Goal: Complete application form

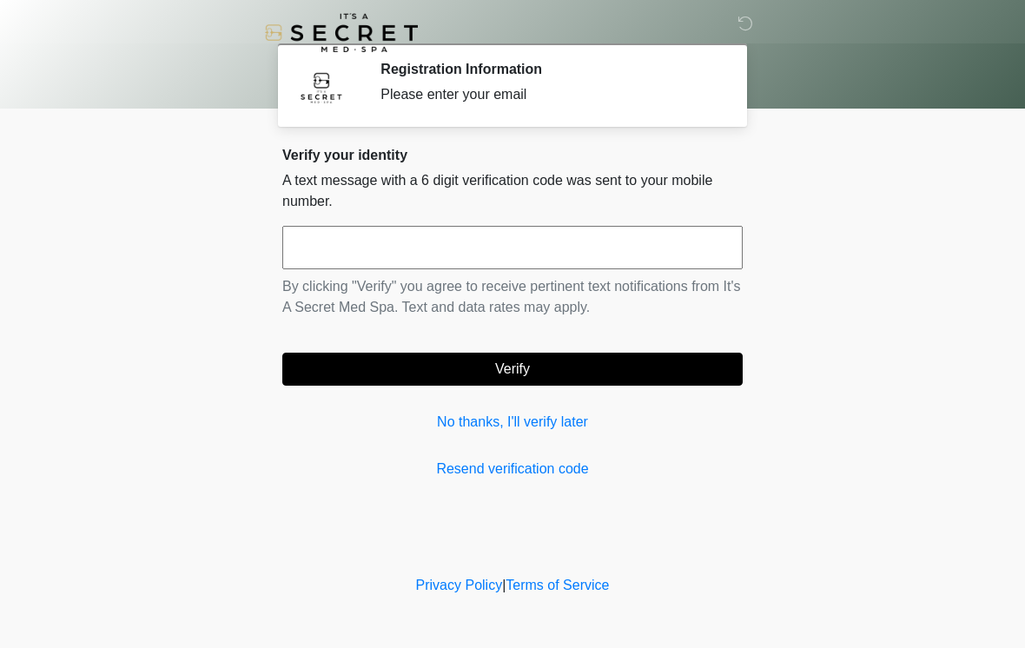
click at [545, 226] on input "text" at bounding box center [512, 247] width 461 height 43
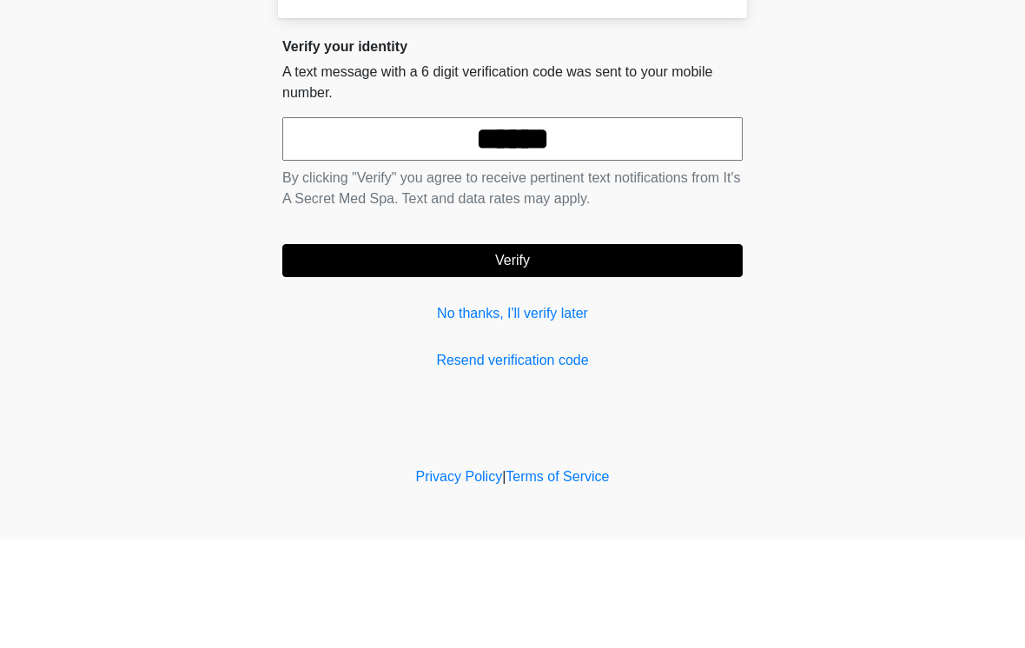
type input "******"
click at [545, 353] on button "Verify" at bounding box center [512, 369] width 461 height 33
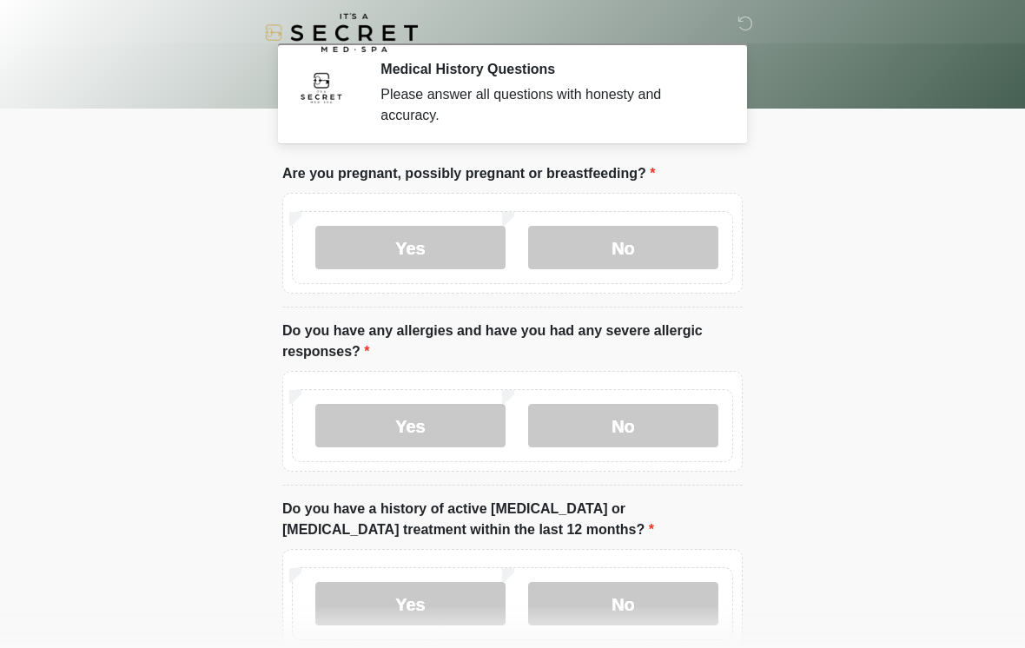
click at [620, 245] on label "No" at bounding box center [623, 247] width 190 height 43
click at [423, 416] on label "Yes" at bounding box center [410, 425] width 190 height 43
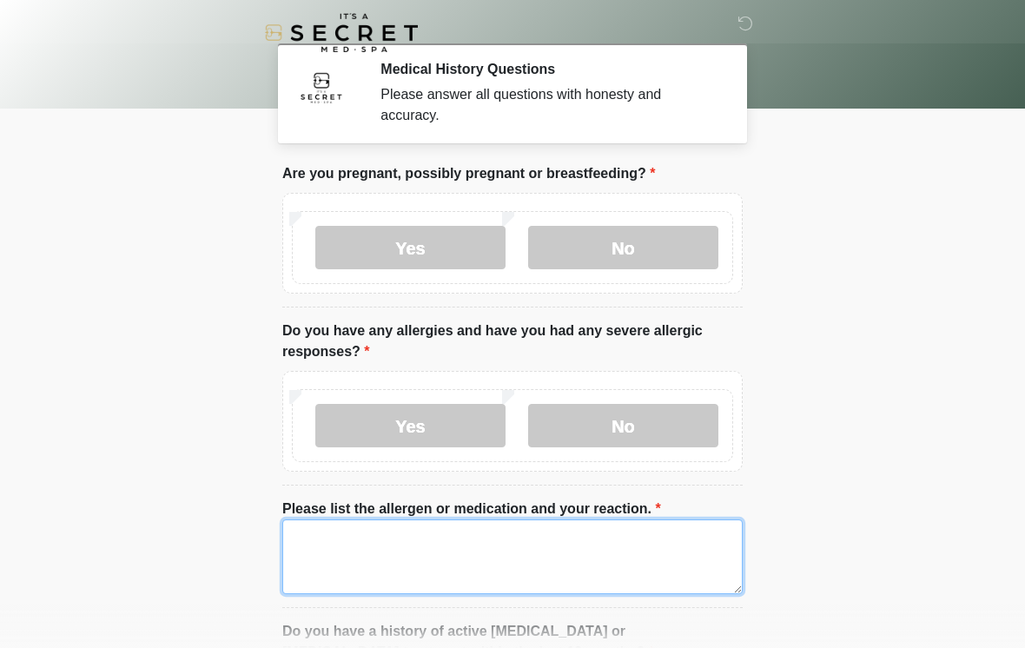
click at [448, 530] on textarea "Please list the allergen or medication and your reaction." at bounding box center [512, 557] width 461 height 75
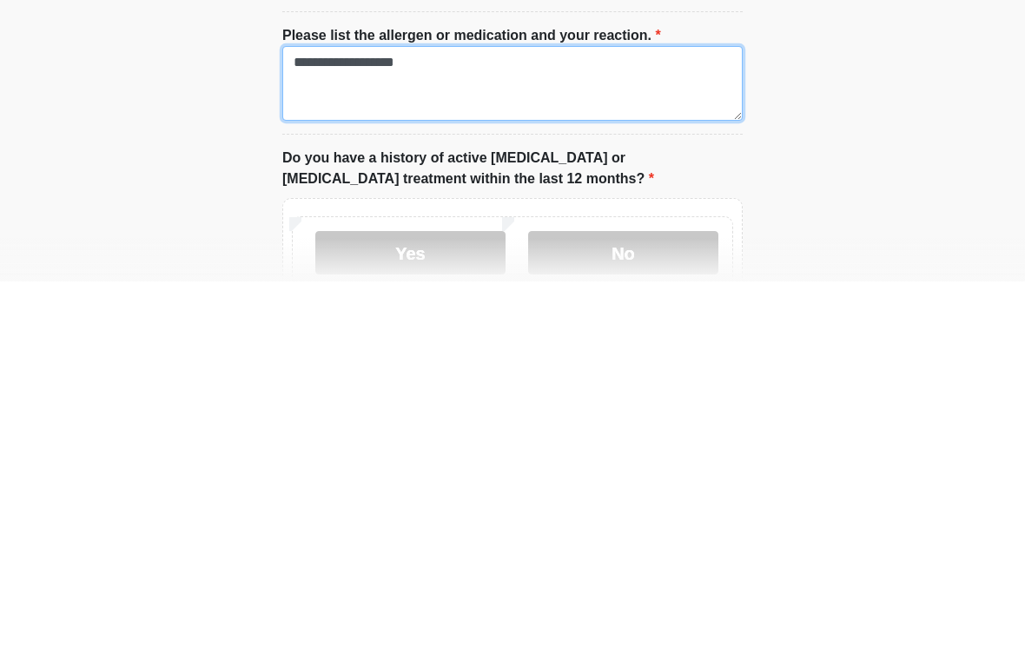
scroll to position [109, 0]
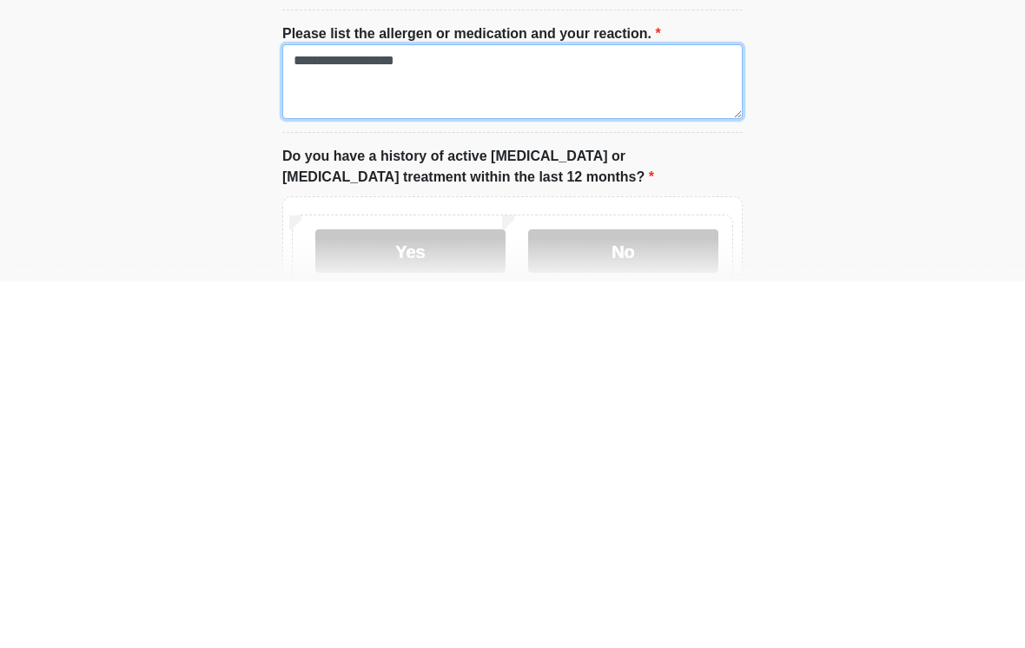
type textarea "**********"
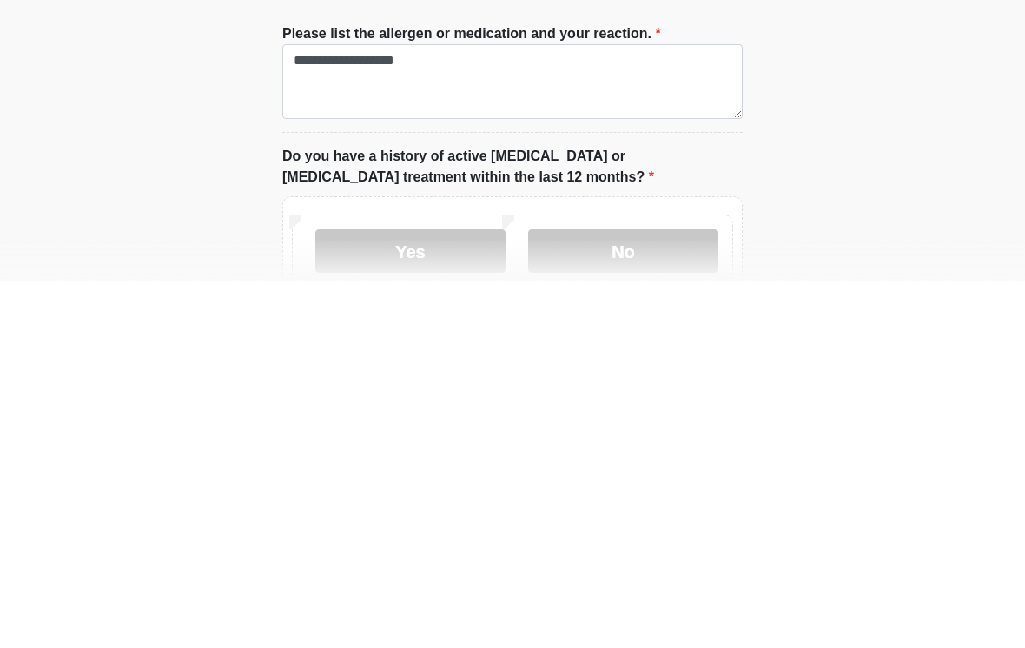
click at [620, 596] on label "No" at bounding box center [623, 617] width 190 height 43
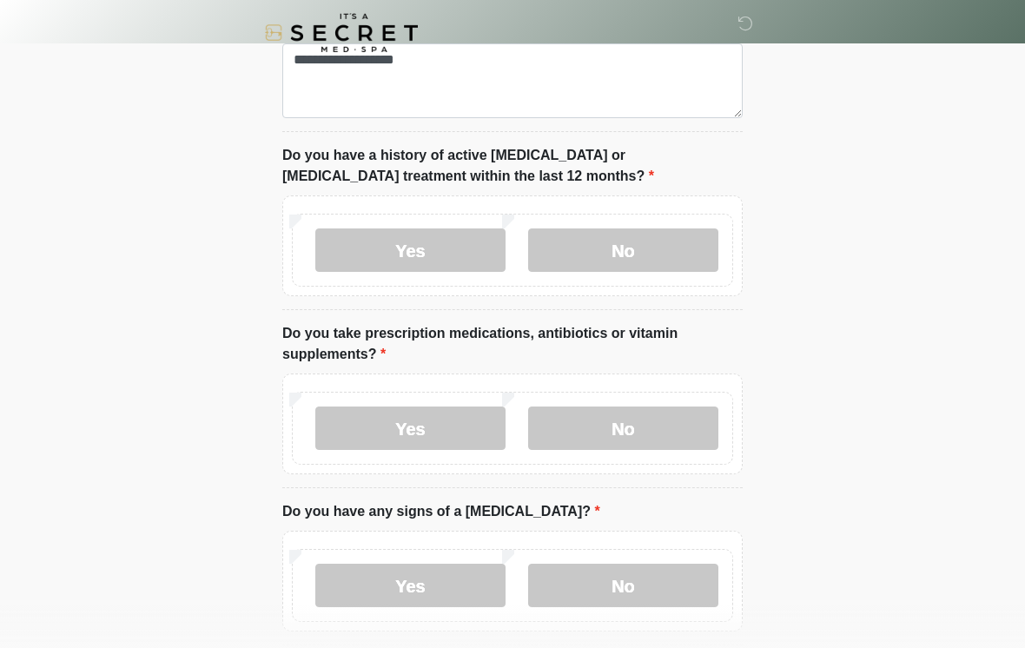
click at [439, 429] on label "Yes" at bounding box center [410, 428] width 190 height 43
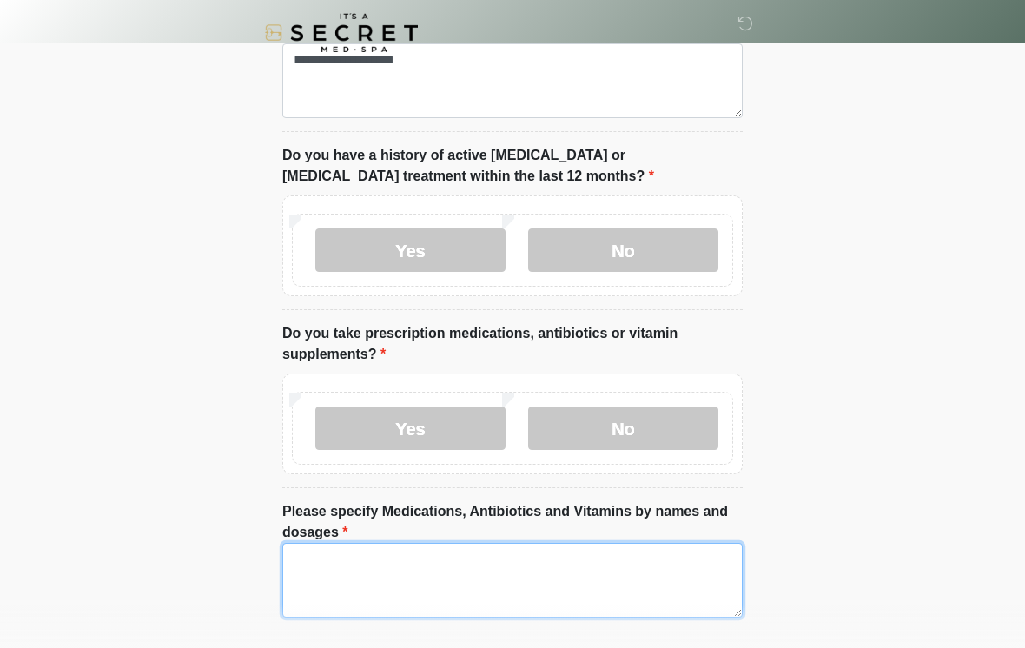
click at [420, 557] on textarea "Please specify Medications, Antibiotics and Vitamins by names and dosages" at bounding box center [512, 580] width 461 height 75
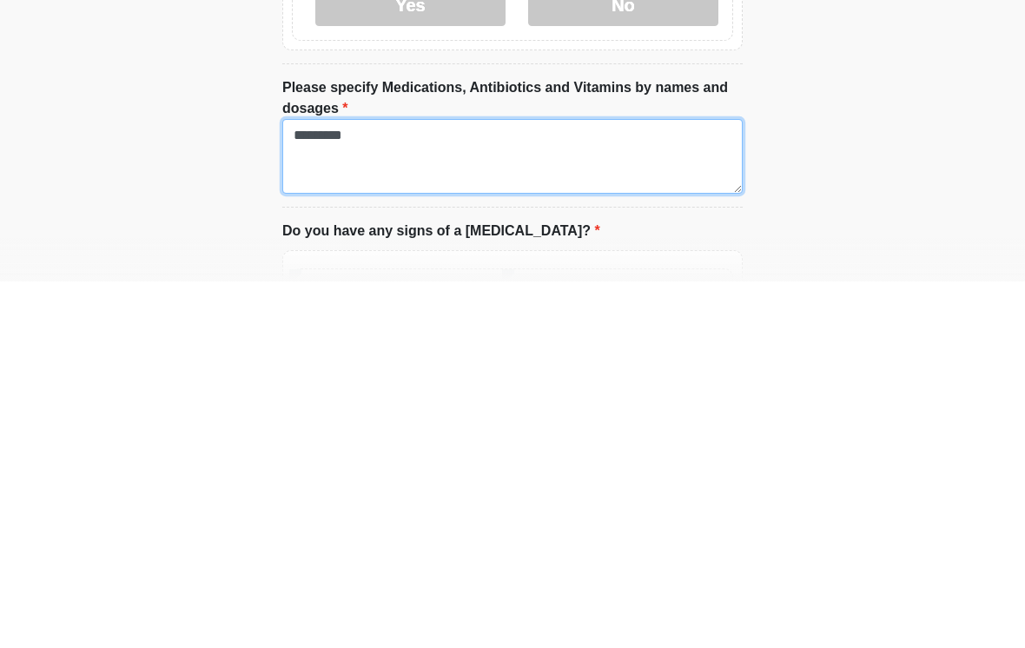
type textarea "********"
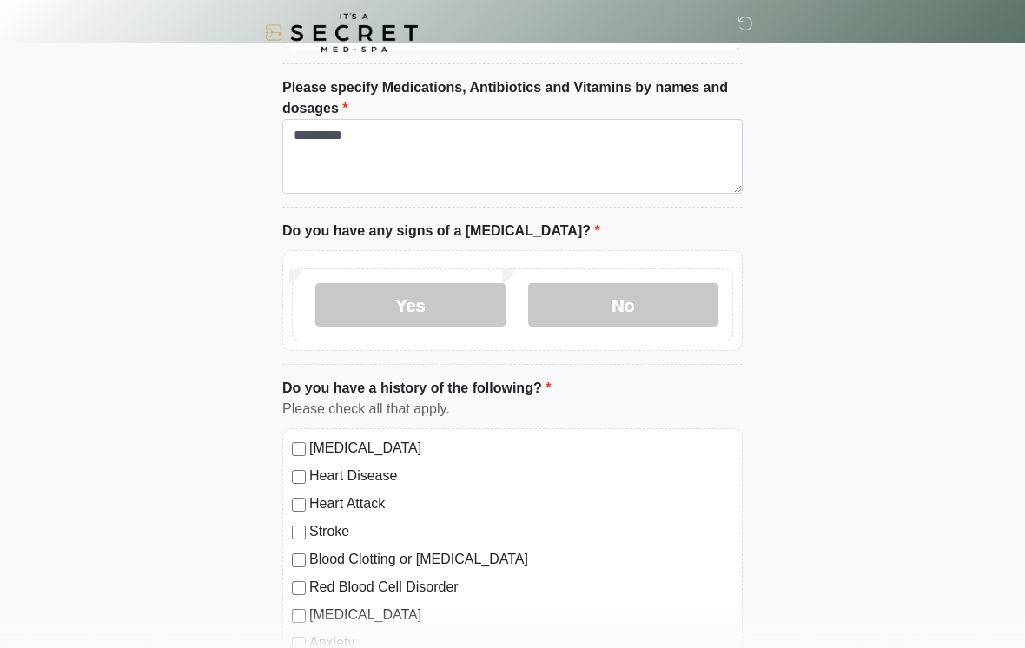
click at [623, 303] on label "No" at bounding box center [623, 304] width 190 height 43
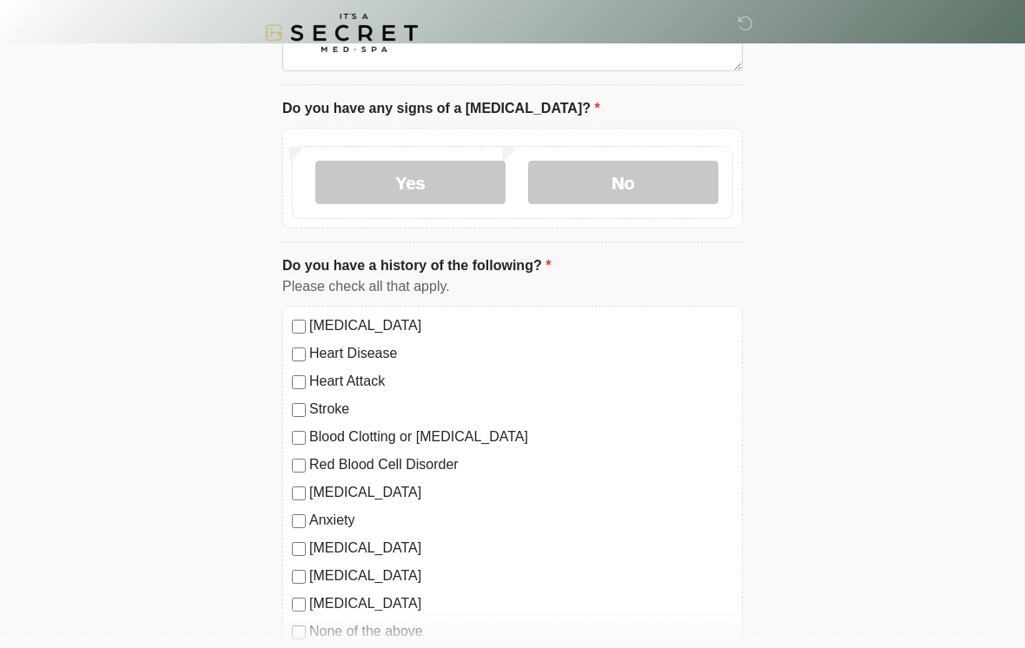
scroll to position [1025, 0]
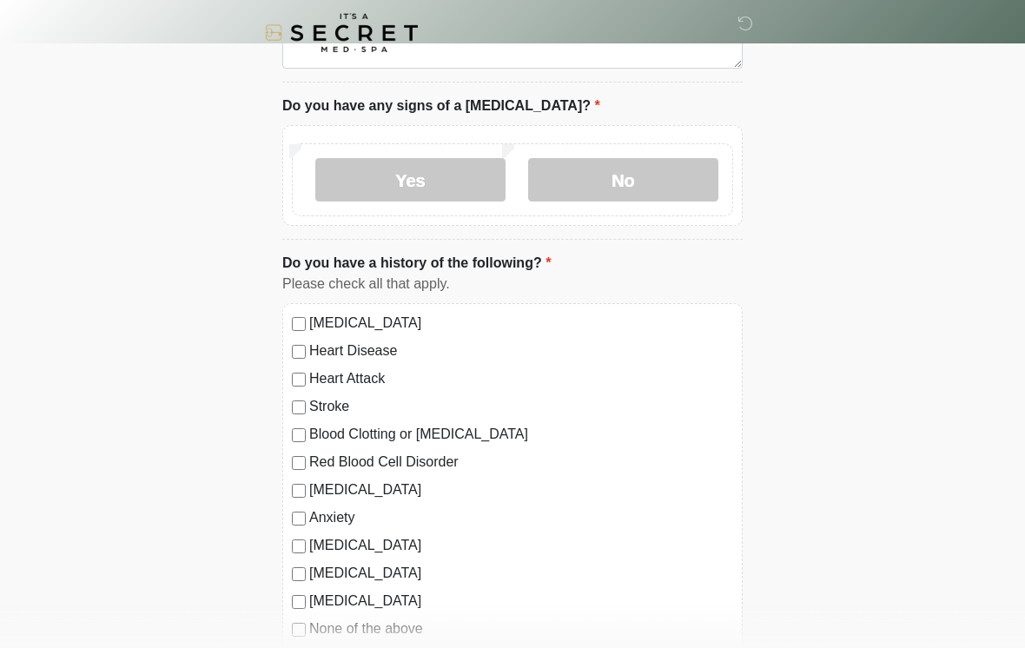
click at [312, 319] on label "[MEDICAL_DATA]" at bounding box center [521, 323] width 424 height 21
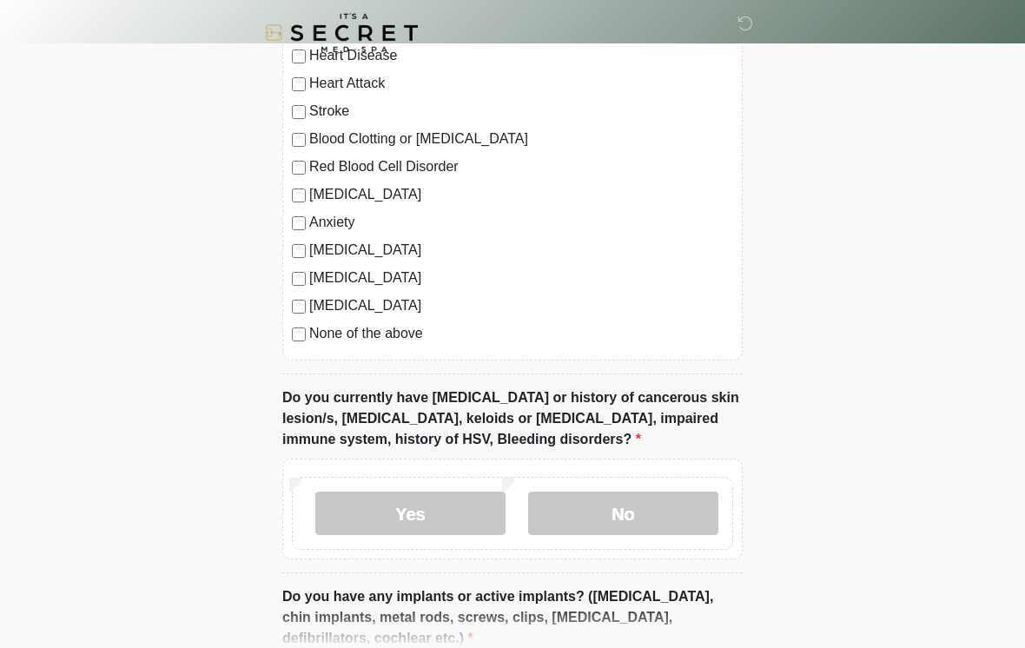
scroll to position [1338, 0]
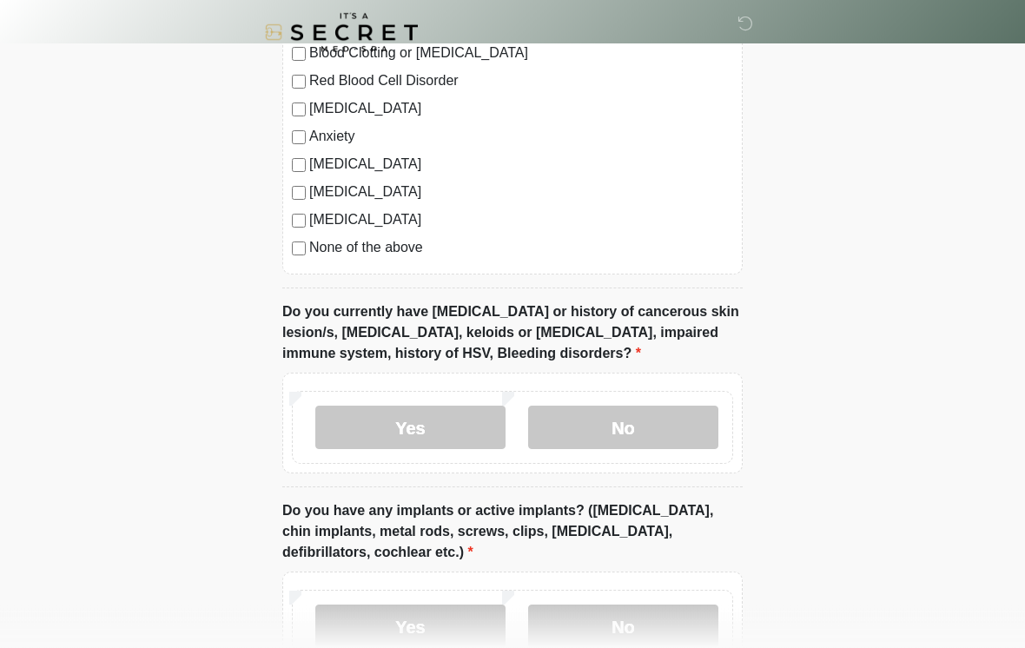
click at [620, 424] on label "No" at bounding box center [623, 428] width 190 height 43
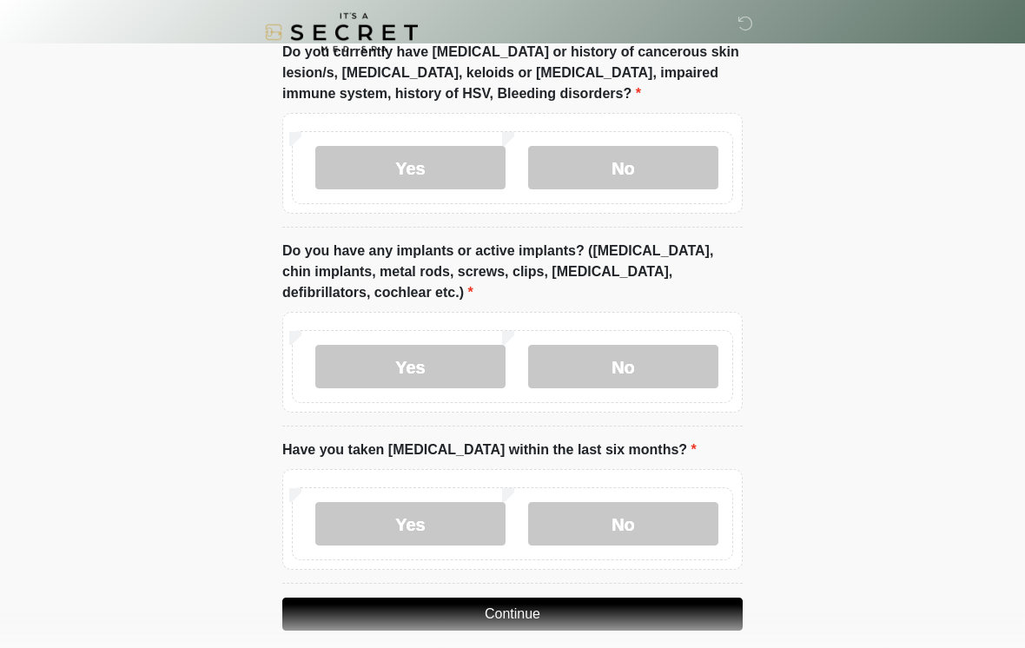
scroll to position [1667, 0]
click at [625, 363] on label "No" at bounding box center [623, 365] width 190 height 43
click at [632, 527] on label "No" at bounding box center [623, 522] width 190 height 43
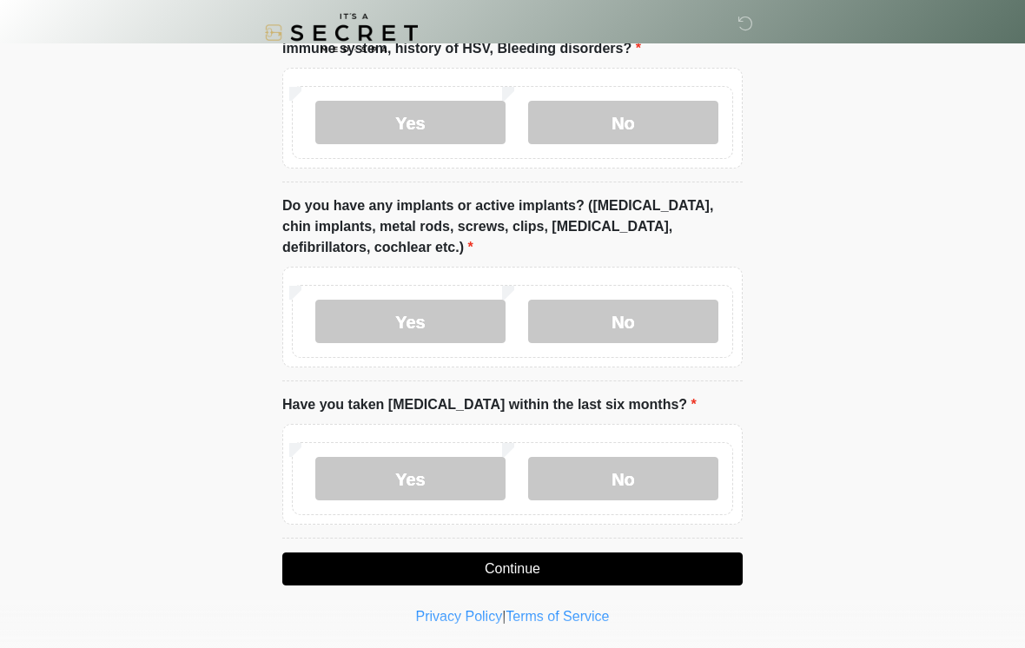
click at [527, 560] on button "Continue" at bounding box center [512, 569] width 461 height 33
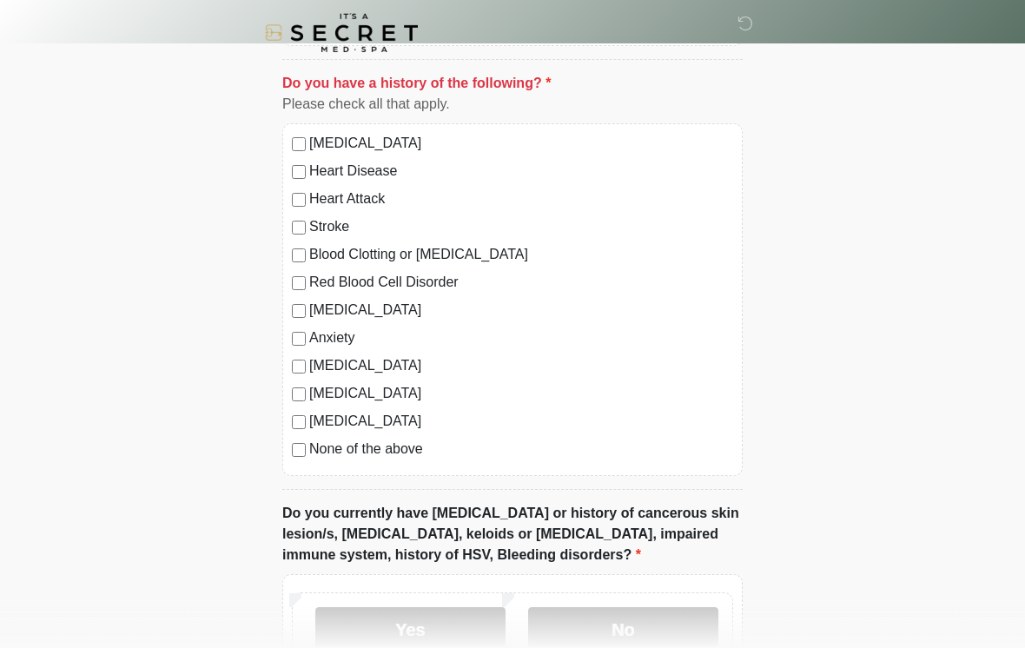
click at [634, 621] on label "No" at bounding box center [623, 628] width 190 height 43
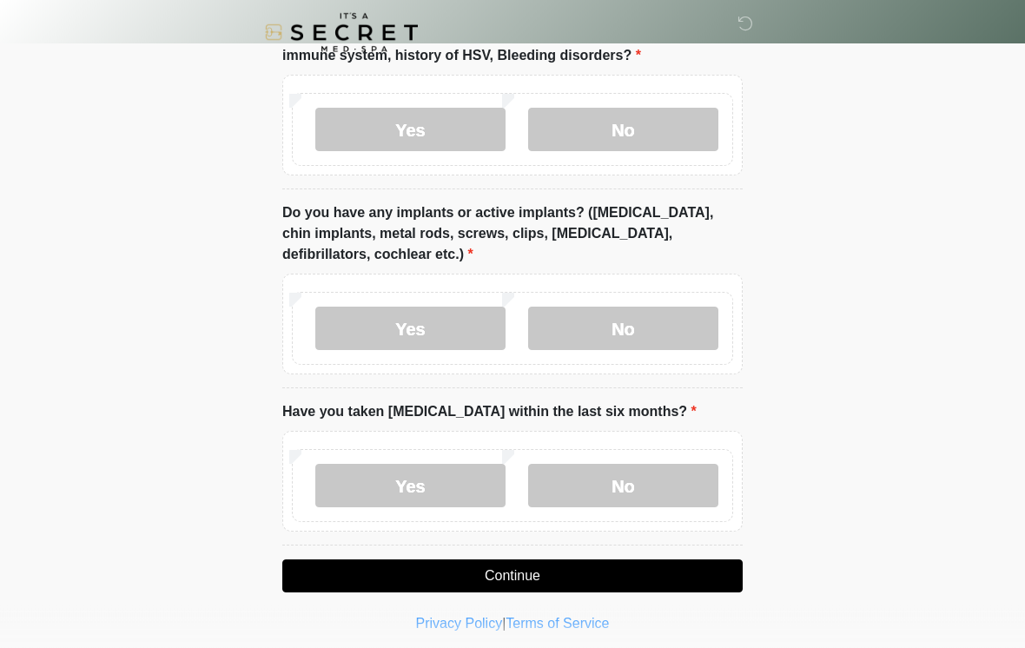
scroll to position [1712, 0]
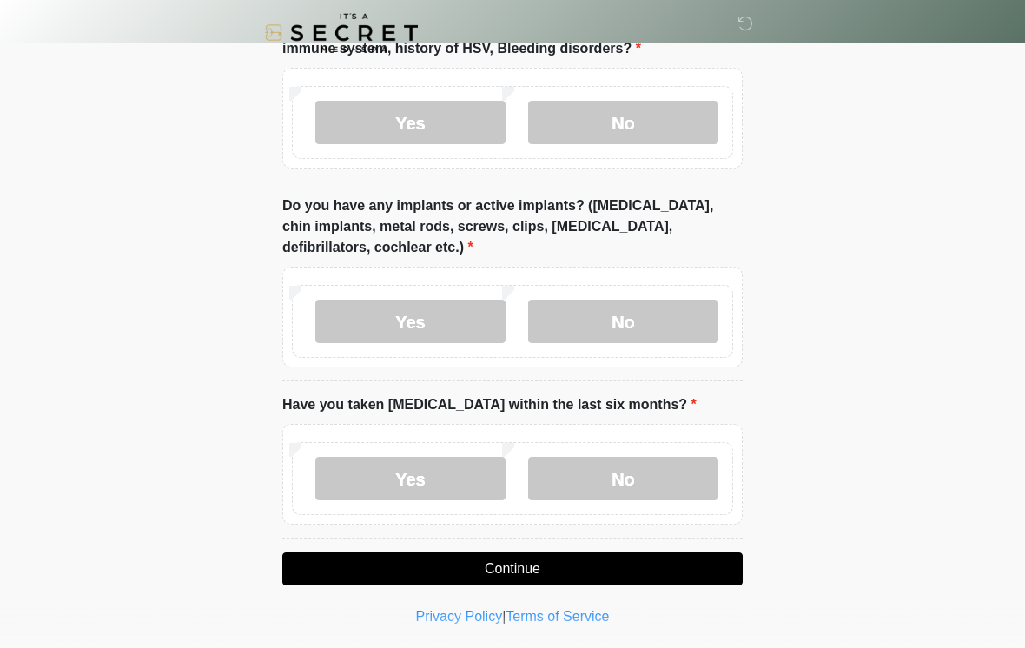
click at [526, 568] on button "Continue" at bounding box center [512, 569] width 461 height 33
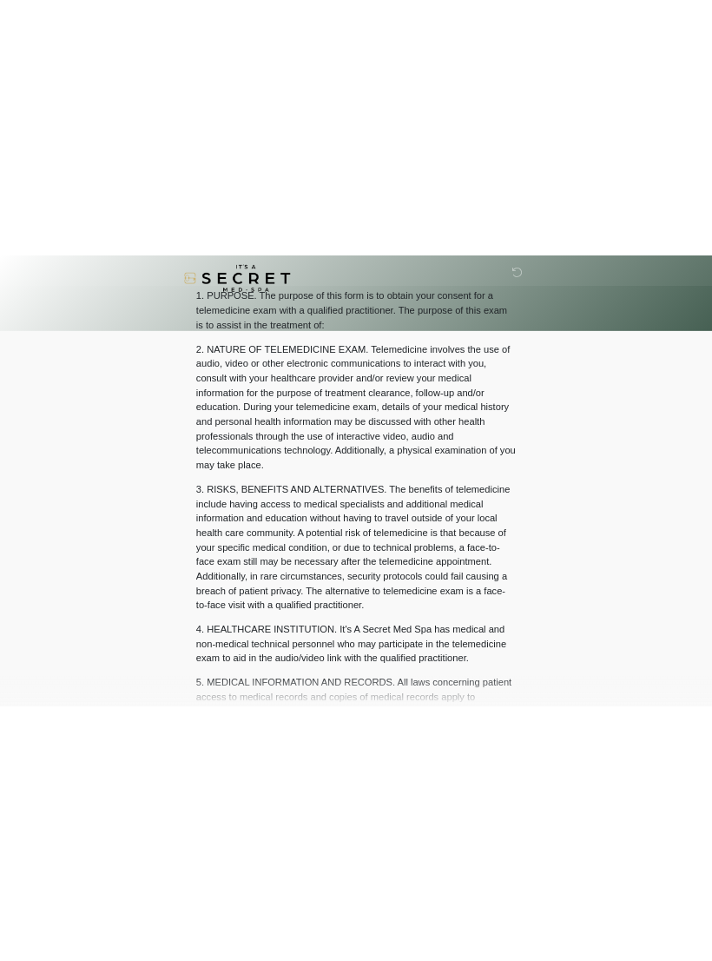
scroll to position [0, 0]
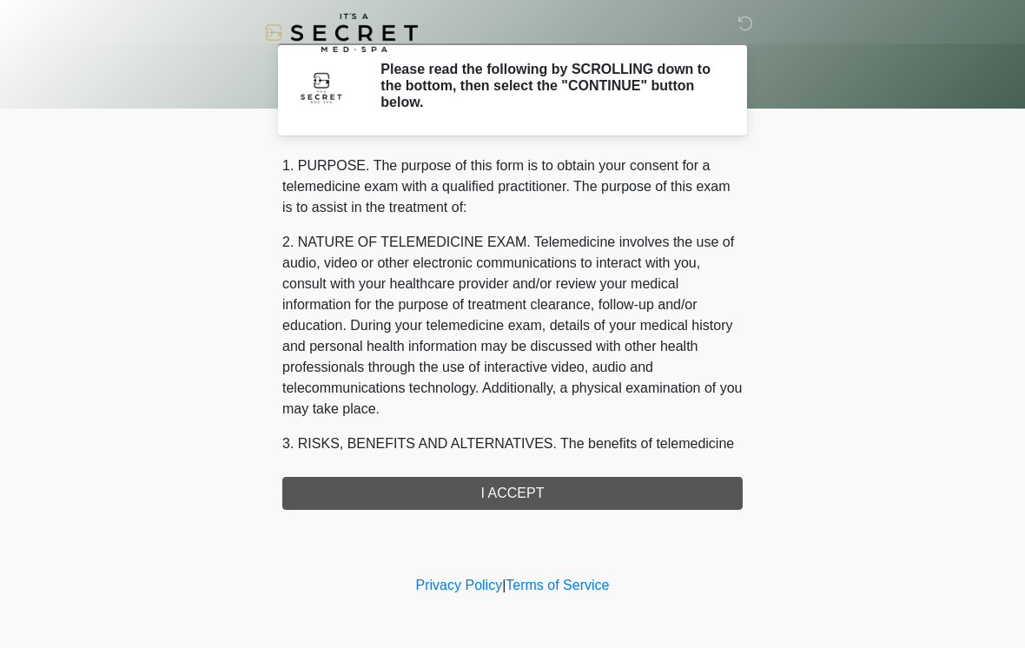
click at [532, 487] on div "1. PURPOSE. The purpose of this form is to obtain your consent for a telemedici…" at bounding box center [512, 333] width 461 height 355
click at [530, 494] on div "1. PURPOSE. The purpose of this form is to obtain your consent for a telemedici…" at bounding box center [512, 333] width 461 height 355
click at [518, 491] on div "1. PURPOSE. The purpose of this form is to obtain your consent for a telemedici…" at bounding box center [512, 333] width 461 height 355
click at [520, 494] on div "1. PURPOSE. The purpose of this form is to obtain your consent for a telemedici…" at bounding box center [512, 333] width 461 height 355
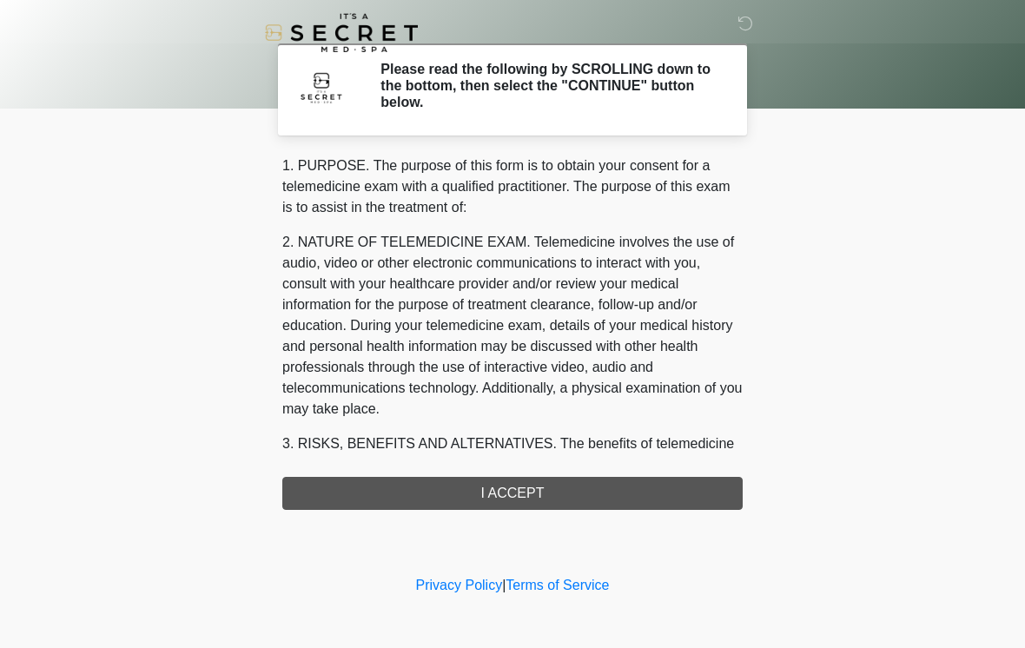
click at [527, 493] on div "1. PURPOSE. The purpose of this form is to obtain your consent for a telemedici…" at bounding box center [512, 333] width 461 height 355
click at [529, 487] on div "1. PURPOSE. The purpose of this form is to obtain your consent for a telemedici…" at bounding box center [512, 333] width 461 height 355
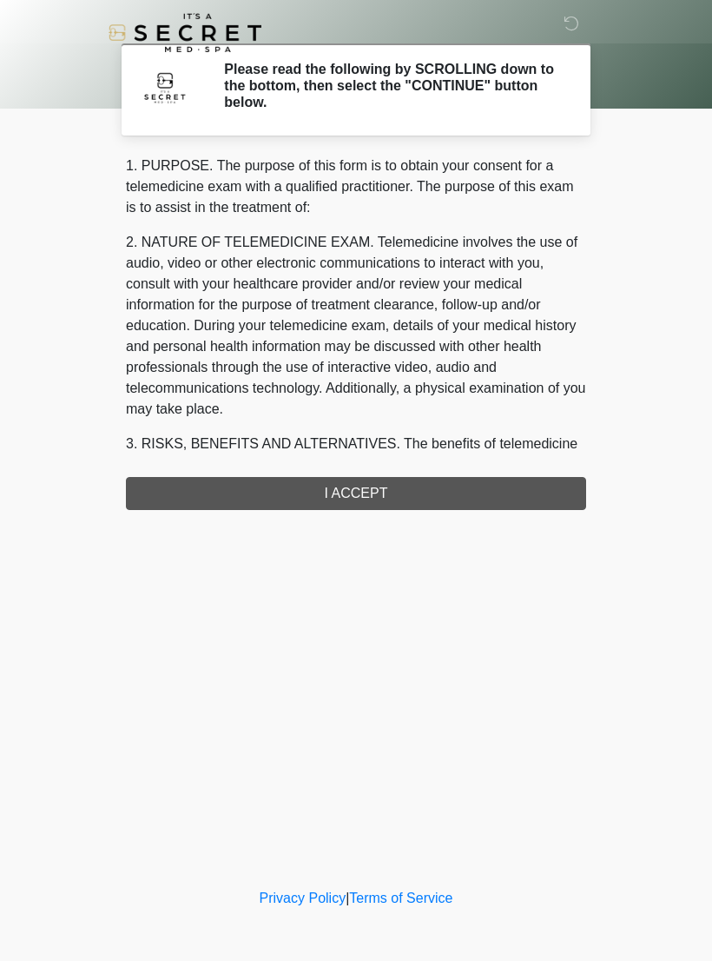
click at [369, 490] on div "1. PURPOSE. The purpose of this form is to obtain your consent for a telemedici…" at bounding box center [356, 333] width 461 height 355
click at [464, 91] on h2 "Please read the following by SCROLLING down to the bottom, then select the "CON…" at bounding box center [392, 86] width 336 height 50
click at [350, 493] on div "1. PURPOSE. The purpose of this form is to obtain your consent for a telemedici…" at bounding box center [356, 333] width 461 height 355
click at [364, 494] on div "1. PURPOSE. The purpose of this form is to obtain your consent for a telemedici…" at bounding box center [356, 333] width 461 height 355
click at [373, 491] on div "1. PURPOSE. The purpose of this form is to obtain your consent for a telemedici…" at bounding box center [356, 333] width 461 height 355
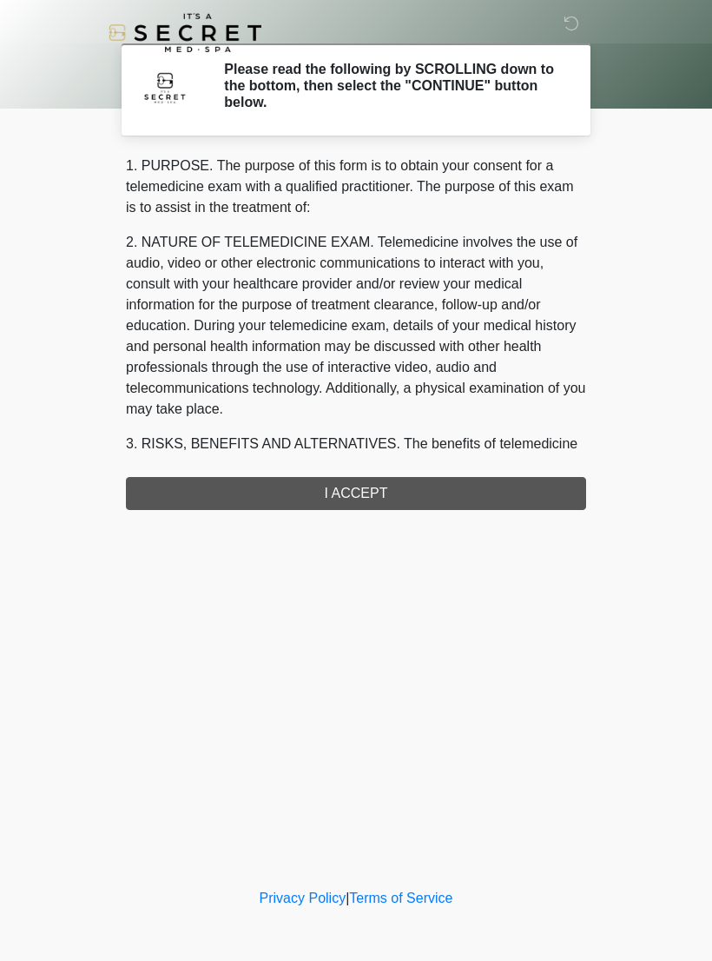
click at [414, 494] on div "1. PURPOSE. The purpose of this form is to obtain your consent for a telemedici…" at bounding box center [356, 333] width 461 height 355
click at [410, 487] on div "1. PURPOSE. The purpose of this form is to obtain your consent for a telemedici…" at bounding box center [356, 333] width 461 height 355
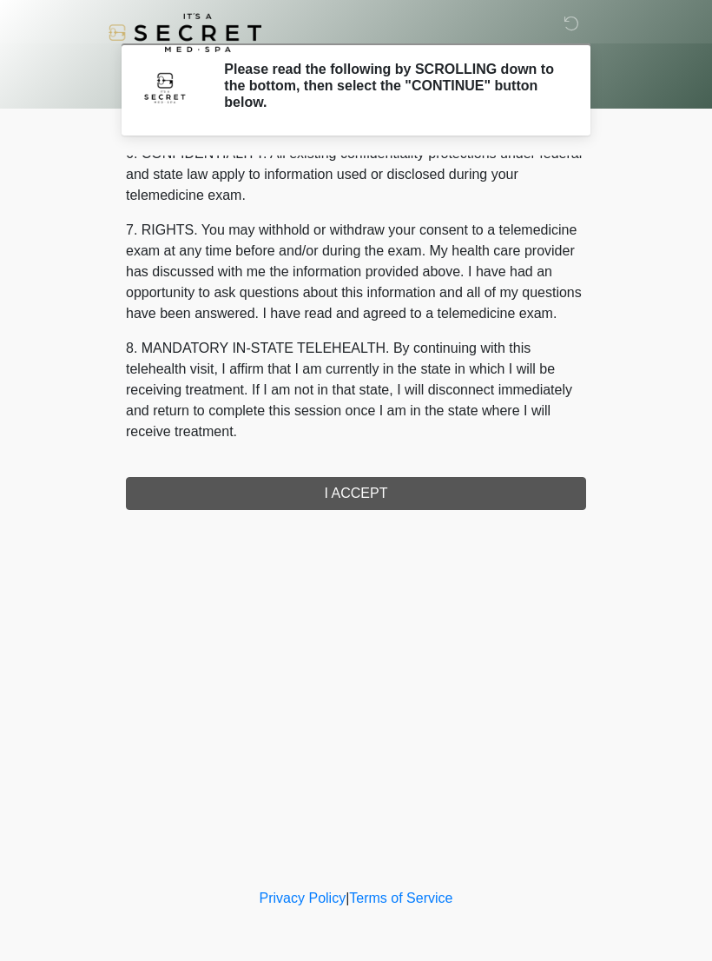
scroll to position [707, 0]
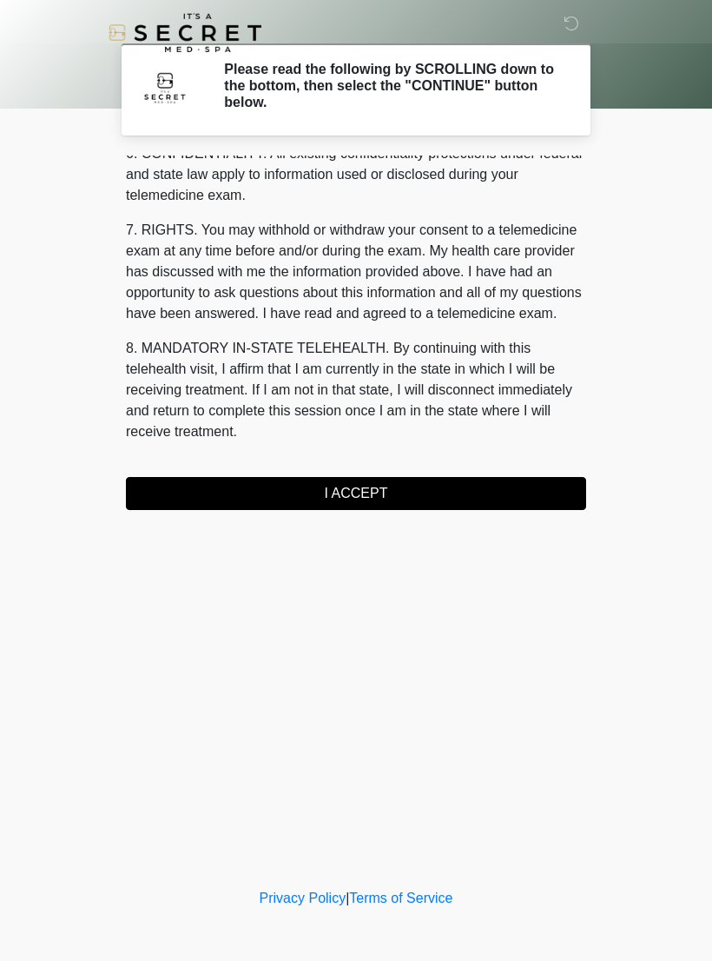
click at [386, 494] on button "I ACCEPT" at bounding box center [356, 493] width 461 height 33
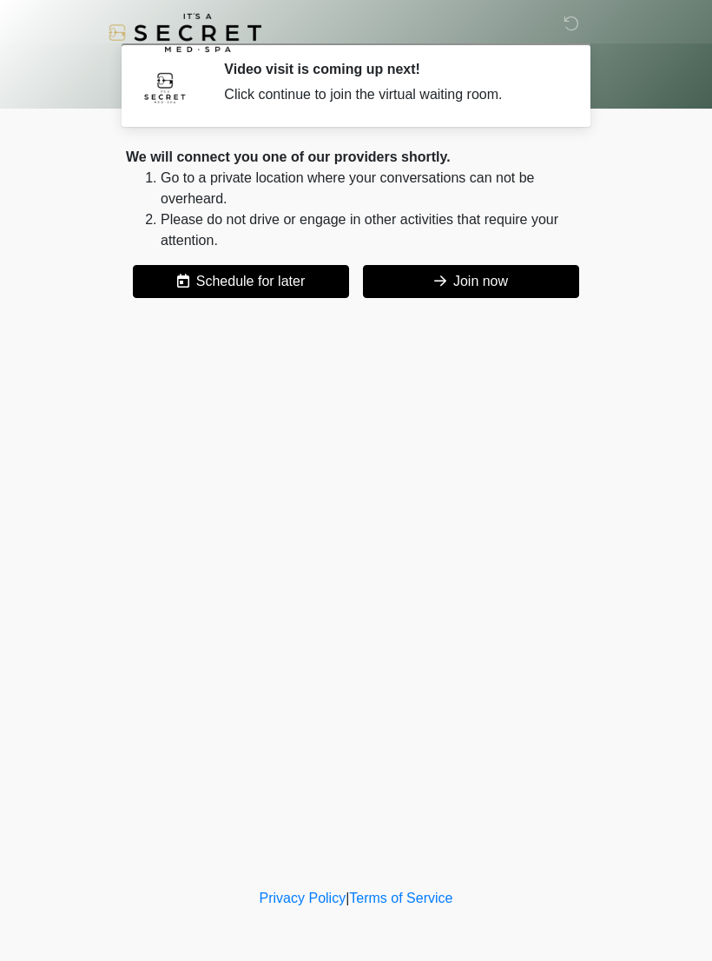
click at [483, 286] on button "Join now" at bounding box center [471, 281] width 216 height 33
